Goal: Contribute content

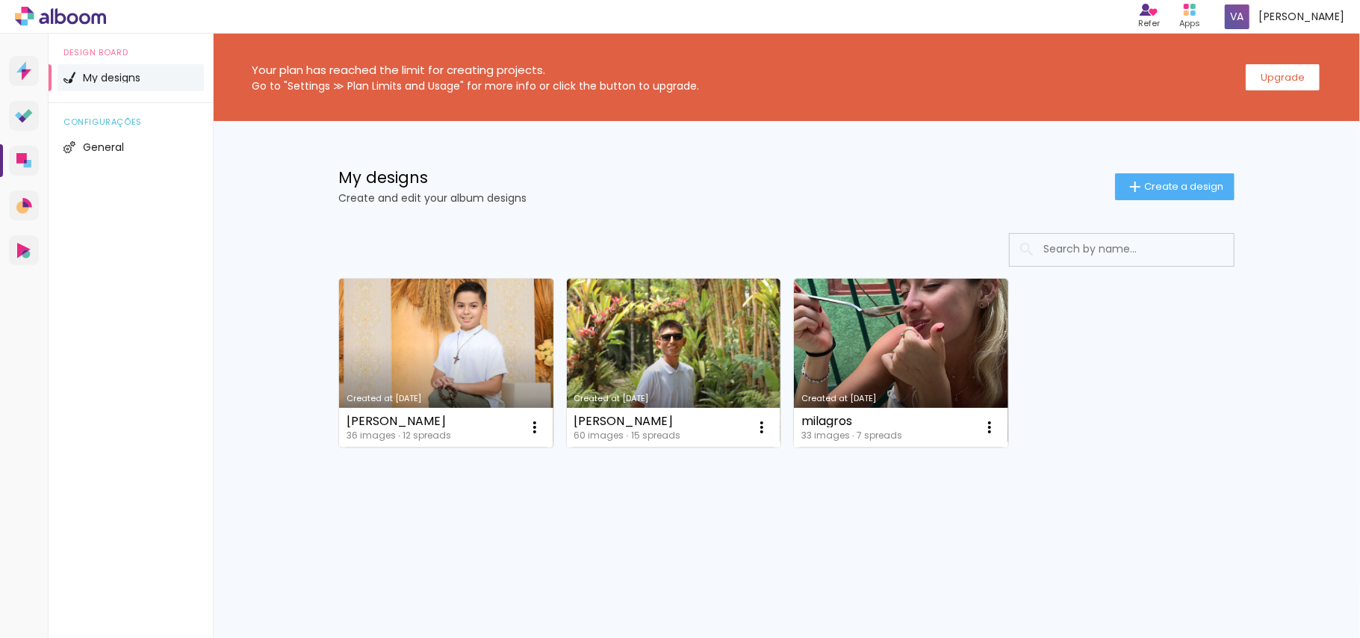
click at [485, 344] on link "Created at [DATE]" at bounding box center [446, 363] width 214 height 169
